Goal: Navigation & Orientation: Find specific page/section

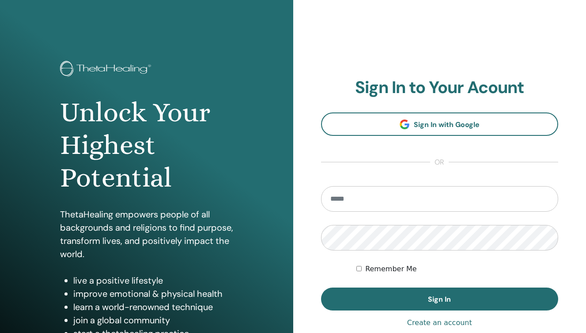
click at [394, 195] on input "email" at bounding box center [440, 199] width 238 height 26
type input "**********"
click at [439, 299] on button "Sign In" at bounding box center [440, 299] width 238 height 23
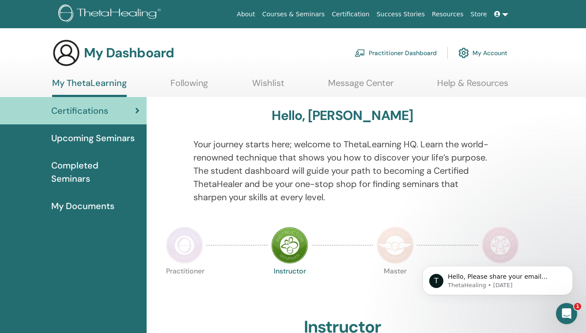
click at [486, 54] on link "My Account" at bounding box center [482, 52] width 49 height 19
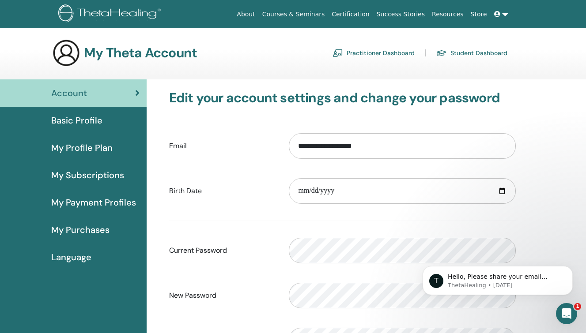
click at [106, 151] on span "My Profile Plan" at bounding box center [81, 147] width 61 height 13
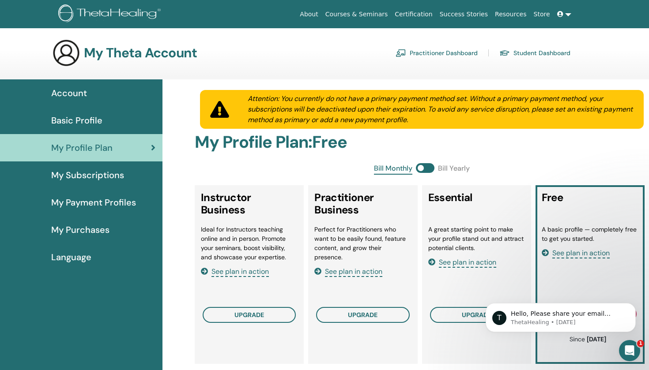
click at [92, 226] on span "My Purchases" at bounding box center [80, 229] width 58 height 13
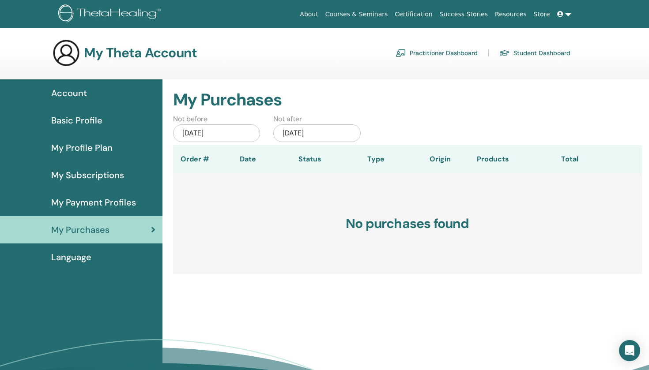
click at [79, 91] on span "Account" at bounding box center [69, 93] width 36 height 13
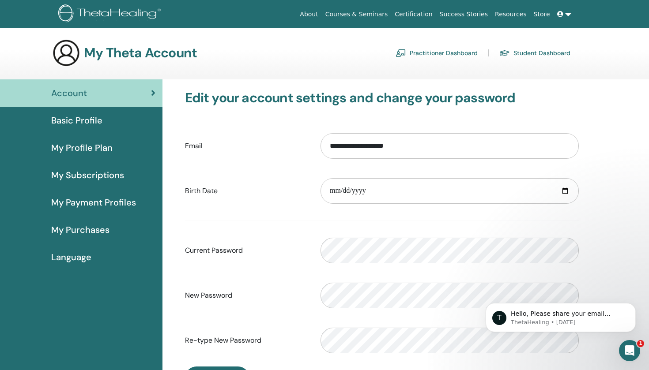
click at [361, 15] on link "Courses & Seminars" at bounding box center [357, 14] width 70 height 16
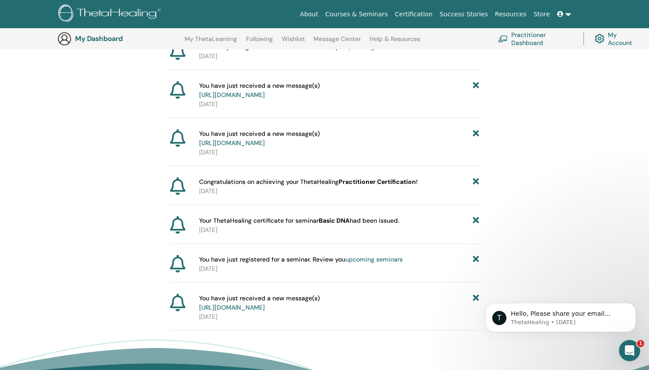
scroll to position [244, 0]
click at [626, 348] on icon "Open Intercom Messenger" at bounding box center [628, 350] width 15 height 15
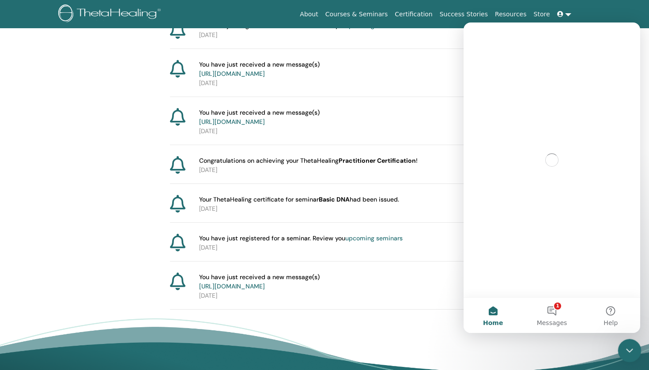
scroll to position [0, 0]
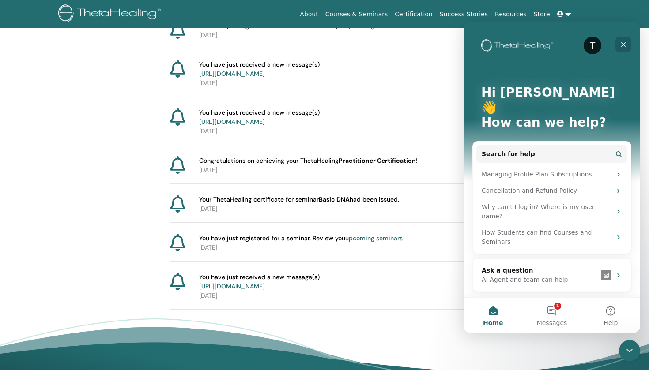
click at [623, 45] on icon "Close" at bounding box center [623, 44] width 7 height 7
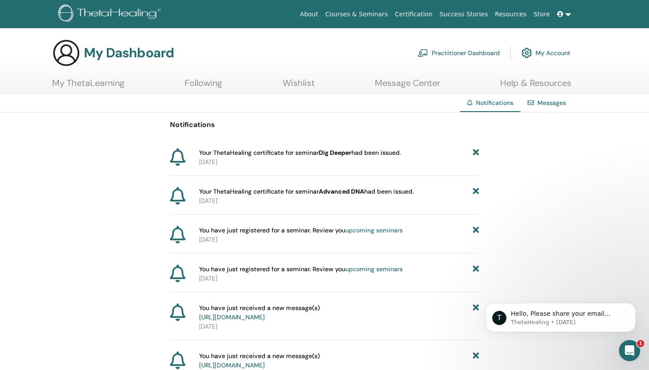
click at [109, 87] on link "My ThetaLearning" at bounding box center [88, 86] width 72 height 17
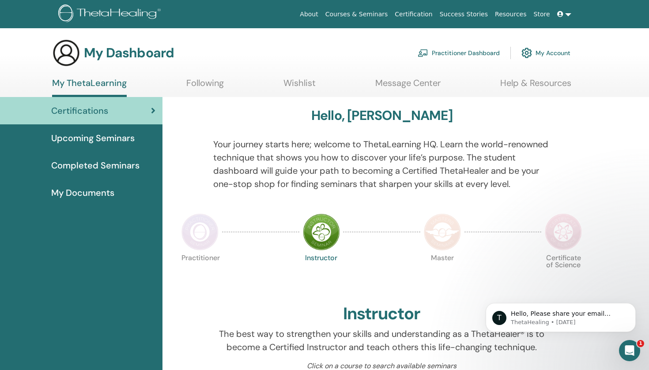
click at [468, 51] on link "Practitioner Dashboard" at bounding box center [459, 52] width 82 height 19
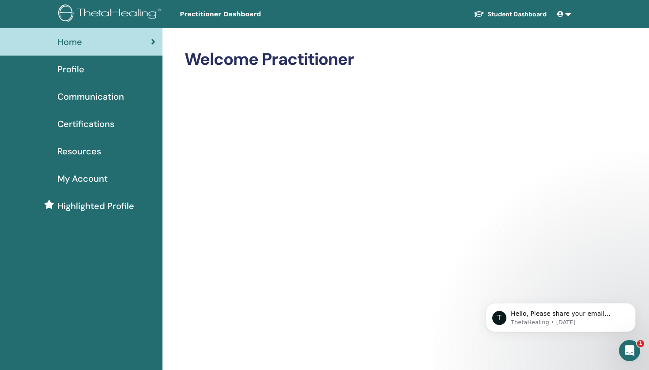
click at [79, 68] on span "Profile" at bounding box center [70, 69] width 27 height 13
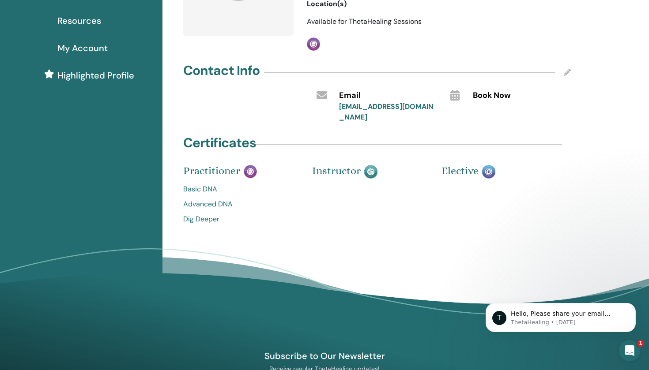
scroll to position [131, 0]
click at [215, 165] on span "Practitioner" at bounding box center [211, 171] width 57 height 12
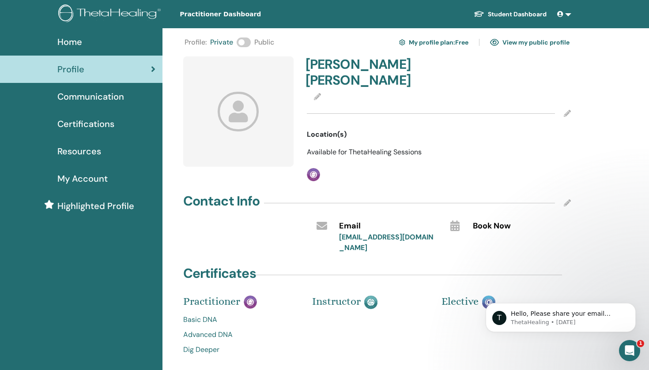
scroll to position [0, 0]
click at [533, 41] on link "View my public profile" at bounding box center [529, 42] width 79 height 14
